Goal: Task Accomplishment & Management: Manage account settings

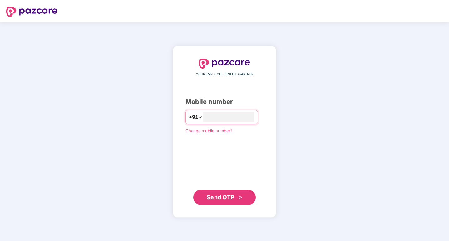
type input "**********"
click at [217, 200] on span "Send OTP" at bounding box center [221, 197] width 28 height 7
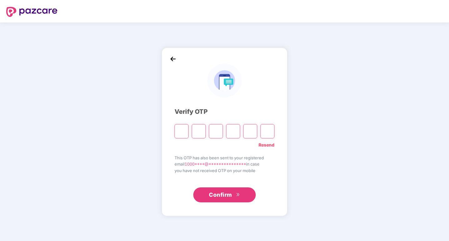
type input "*"
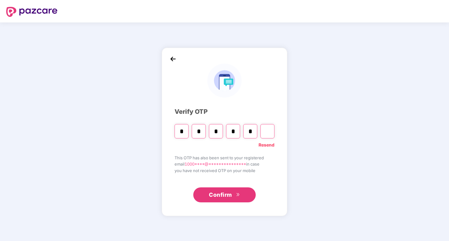
type input "*"
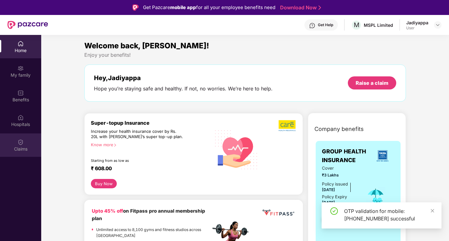
click at [22, 145] on img at bounding box center [20, 142] width 6 height 6
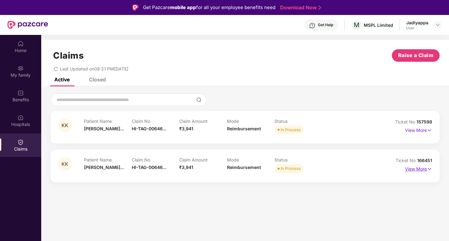
click at [417, 168] on p "View More" at bounding box center [418, 168] width 27 height 8
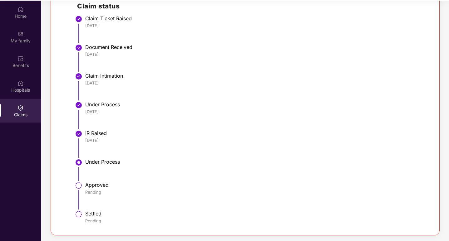
scroll to position [35, 0]
